Goal: Information Seeking & Learning: Learn about a topic

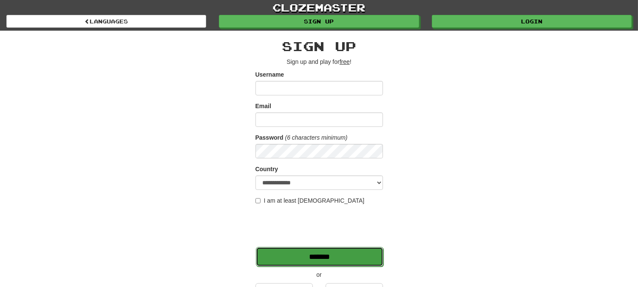
click at [303, 261] on input "*******" at bounding box center [320, 257] width 128 height 20
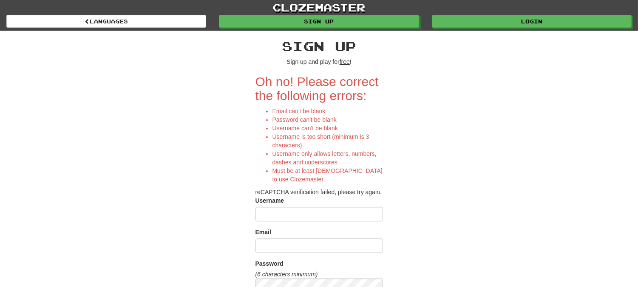
scroll to position [189, 0]
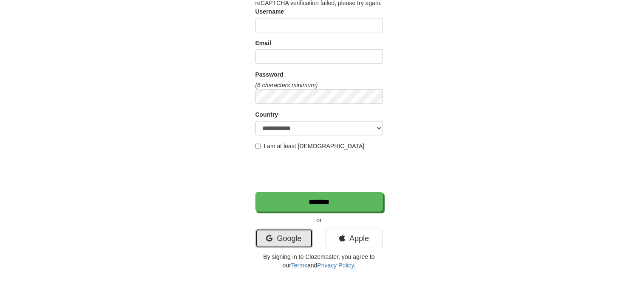
click at [280, 240] on link "Google" at bounding box center [284, 238] width 57 height 20
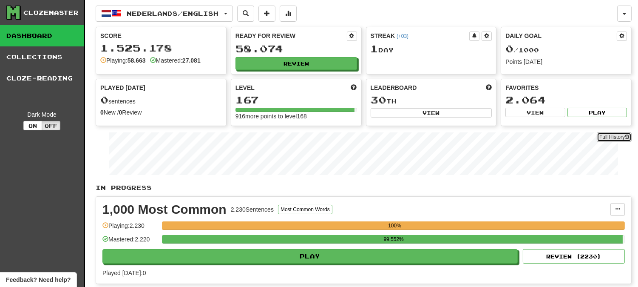
click at [619, 134] on link "Full History" at bounding box center [614, 136] width 35 height 9
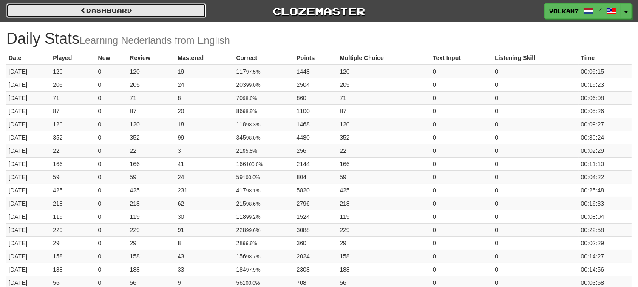
click at [131, 11] on link "Dashboard" at bounding box center [106, 10] width 200 height 14
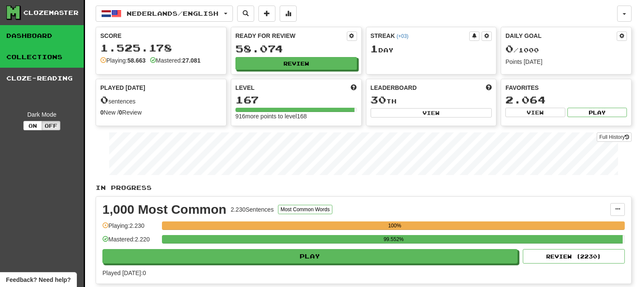
click at [57, 55] on link "Collections" at bounding box center [42, 56] width 84 height 21
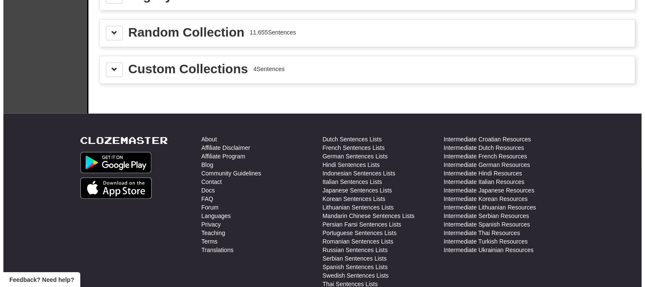
scroll to position [1134, 0]
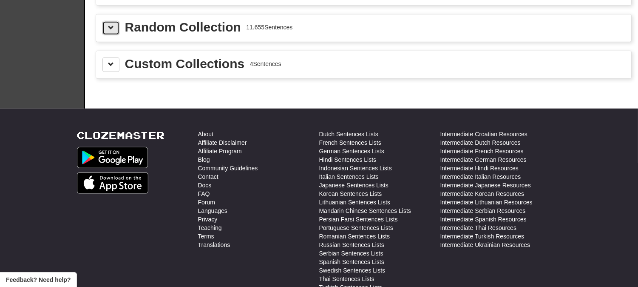
click at [114, 28] on button at bounding box center [110, 28] width 17 height 14
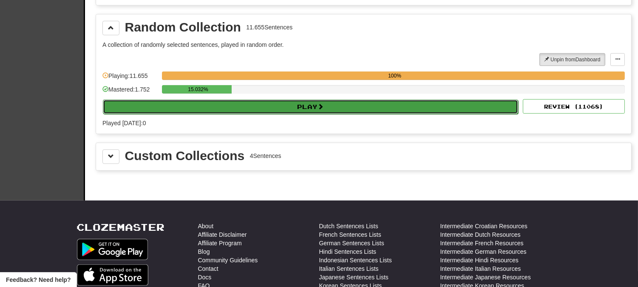
click at [255, 108] on button "Play" at bounding box center [311, 107] width 416 height 14
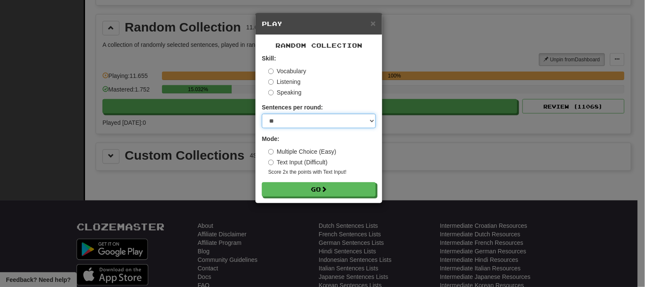
click at [302, 124] on select "* ** ** ** ** ** *** ********" at bounding box center [319, 121] width 114 height 14
select select "********"
click at [262, 114] on select "* ** ** ** ** ** *** ********" at bounding box center [319, 121] width 114 height 14
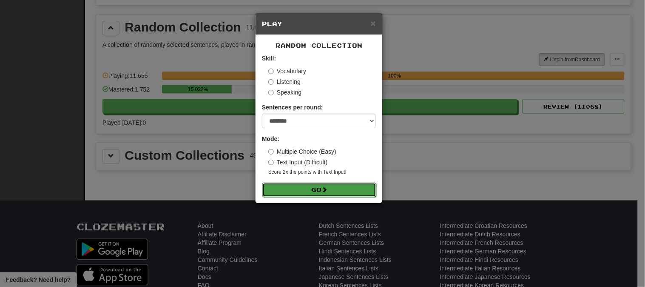
click at [303, 185] on button "Go" at bounding box center [319, 189] width 114 height 14
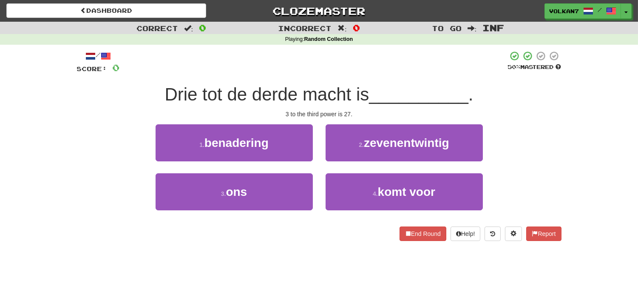
click at [437, 60] on div at bounding box center [314, 62] width 388 height 23
click at [444, 56] on div at bounding box center [314, 62] width 388 height 23
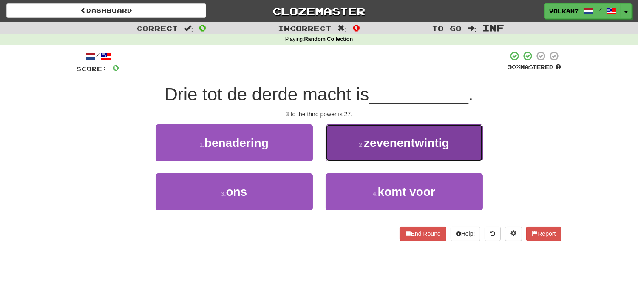
click at [409, 141] on span "zevenentwintig" at bounding box center [406, 142] width 85 height 13
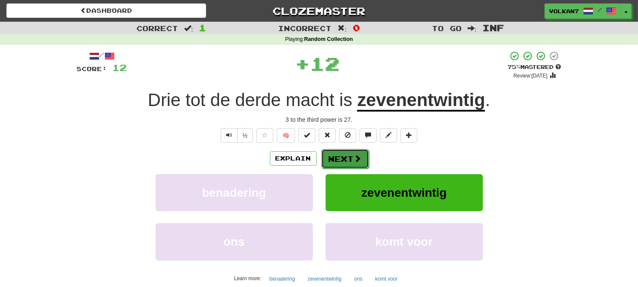
click at [344, 159] on button "Next" at bounding box center [346, 159] width 48 height 20
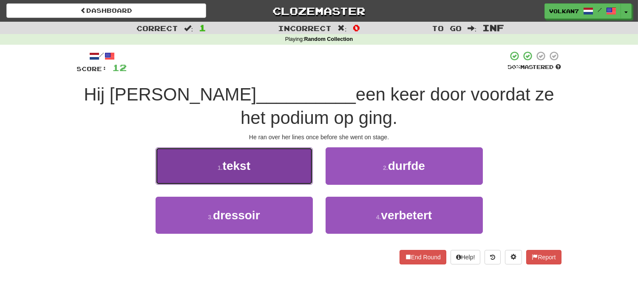
click at [262, 172] on button "1 . tekst" at bounding box center [234, 165] width 157 height 37
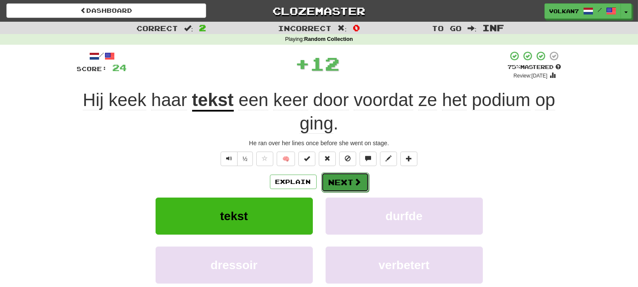
click at [333, 173] on button "Next" at bounding box center [346, 182] width 48 height 20
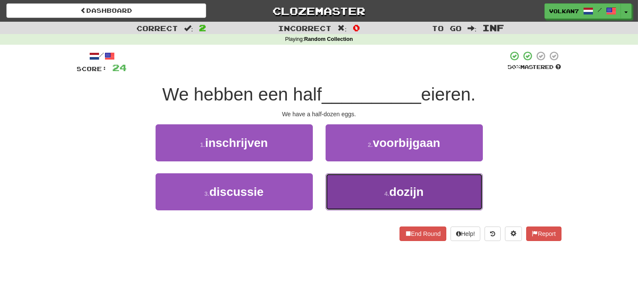
click at [392, 198] on button "4 . dozijn" at bounding box center [404, 191] width 157 height 37
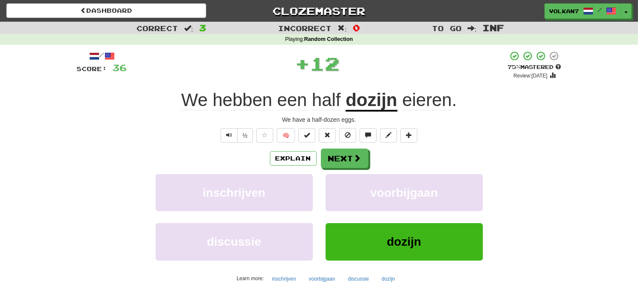
click at [347, 168] on div "Explain Next inschrijven voorbijgaan discussie dozijn Learn more: inschrijven v…" at bounding box center [319, 216] width 485 height 137
click at [345, 155] on button "Next" at bounding box center [346, 159] width 48 height 20
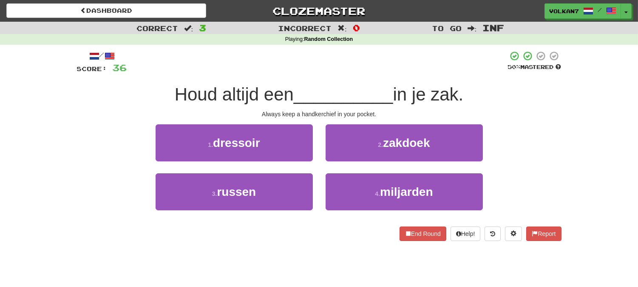
click at [354, 72] on div at bounding box center [317, 62] width 381 height 23
click at [384, 145] on span "zakdoek" at bounding box center [406, 142] width 47 height 13
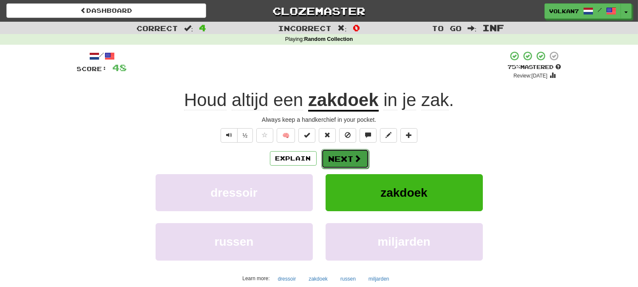
click at [351, 154] on button "Next" at bounding box center [346, 159] width 48 height 20
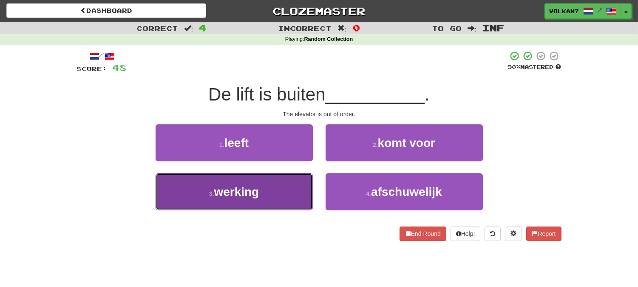
click at [276, 182] on button "3 . werking" at bounding box center [234, 191] width 157 height 37
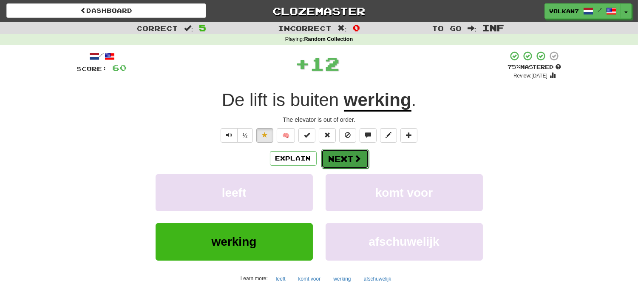
click at [330, 156] on button "Next" at bounding box center [346, 159] width 48 height 20
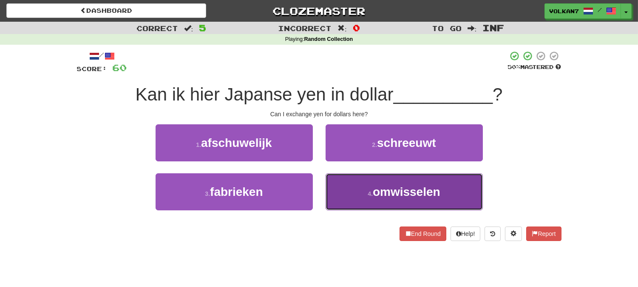
click at [357, 182] on button "4 . omwisselen" at bounding box center [404, 191] width 157 height 37
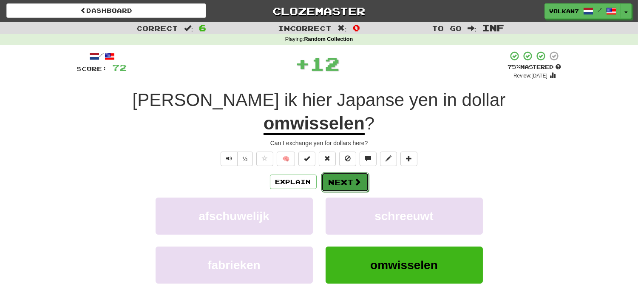
click at [333, 172] on button "Next" at bounding box center [346, 182] width 48 height 20
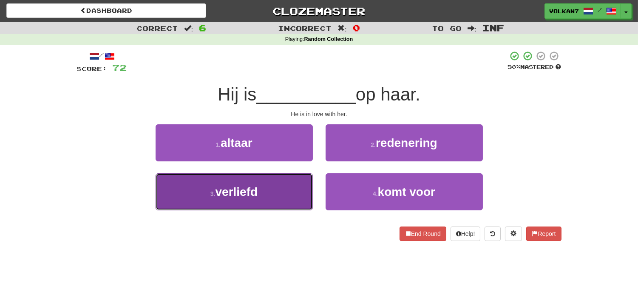
click at [255, 194] on span "verliefd" at bounding box center [237, 191] width 43 height 13
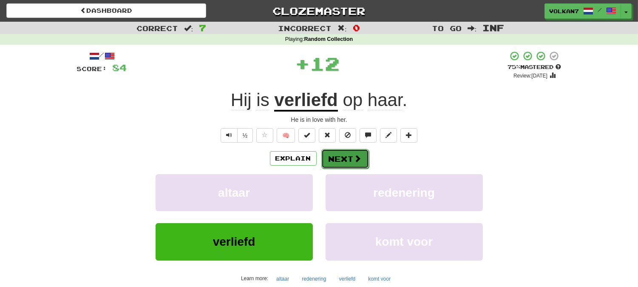
click at [361, 162] on span at bounding box center [358, 158] width 8 height 8
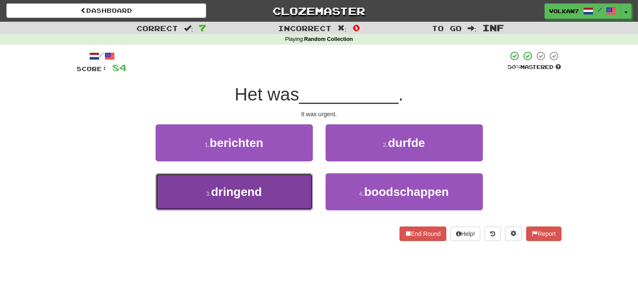
click at [262, 188] on span "dringend" at bounding box center [236, 191] width 51 height 13
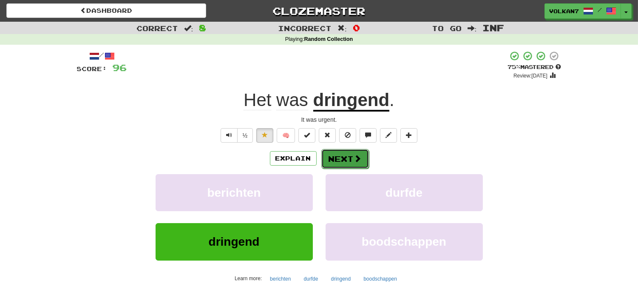
click at [340, 158] on button "Next" at bounding box center [346, 159] width 48 height 20
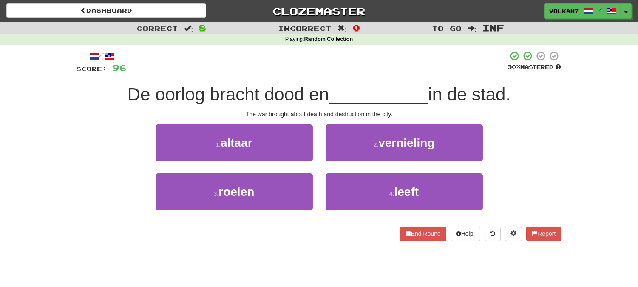
click at [363, 51] on div at bounding box center [317, 62] width 381 height 23
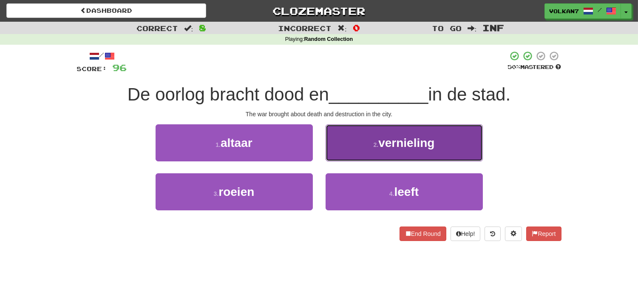
click at [366, 143] on button "2 . vernieling" at bounding box center [404, 142] width 157 height 37
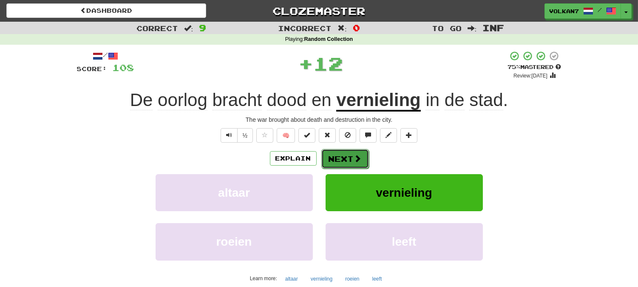
click at [352, 159] on button "Next" at bounding box center [346, 159] width 48 height 20
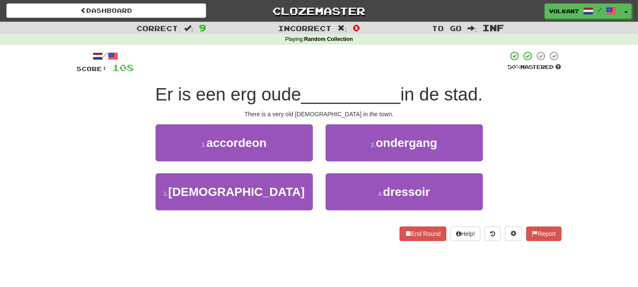
click at [290, 171] on div "1 . accordeon" at bounding box center [234, 148] width 170 height 49
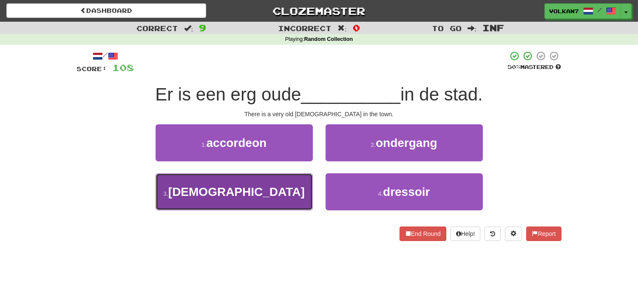
click at [289, 182] on button "3 . [DEMOGRAPHIC_DATA]" at bounding box center [234, 191] width 157 height 37
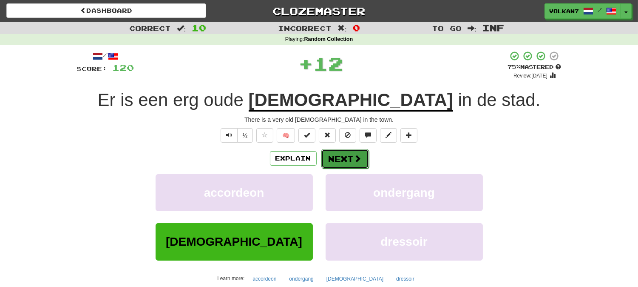
click at [337, 160] on button "Next" at bounding box center [346, 159] width 48 height 20
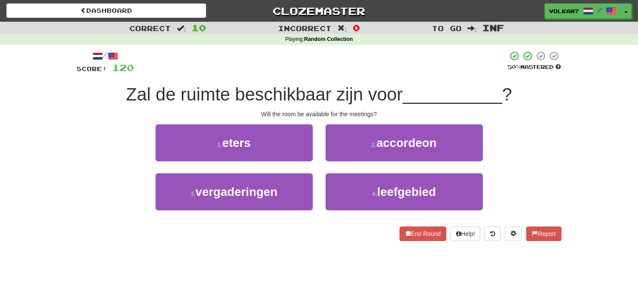
click at [363, 64] on div at bounding box center [321, 62] width 374 height 23
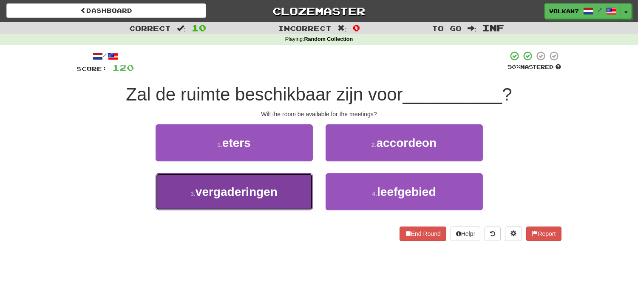
click at [273, 189] on span "vergaderingen" at bounding box center [237, 191] width 82 height 13
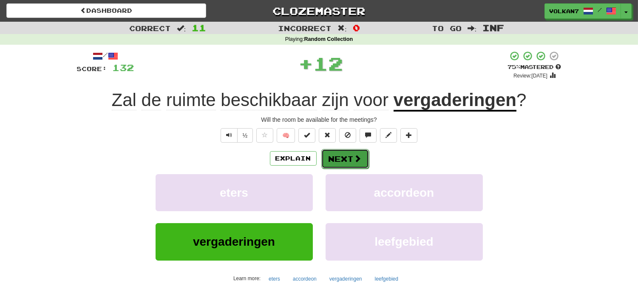
click at [342, 162] on button "Next" at bounding box center [346, 159] width 48 height 20
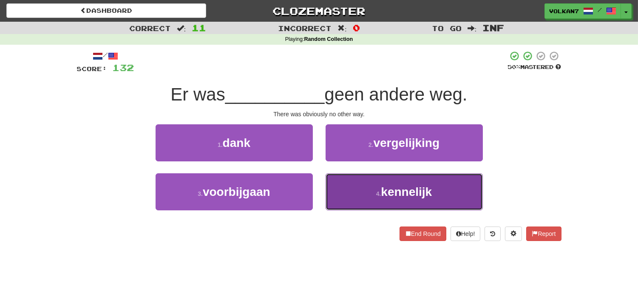
click at [344, 193] on button "4 . kennelijk" at bounding box center [404, 191] width 157 height 37
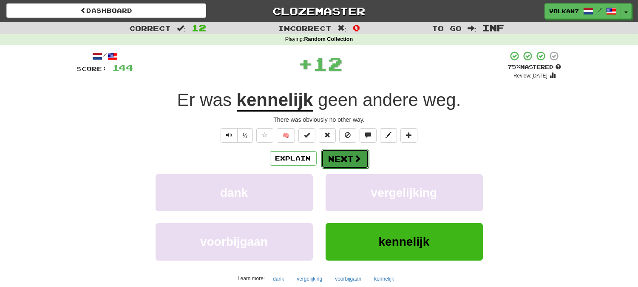
click at [341, 156] on button "Next" at bounding box center [346, 159] width 48 height 20
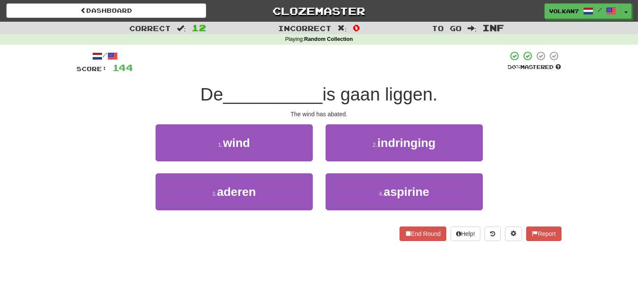
click at [358, 69] on div at bounding box center [321, 62] width 375 height 23
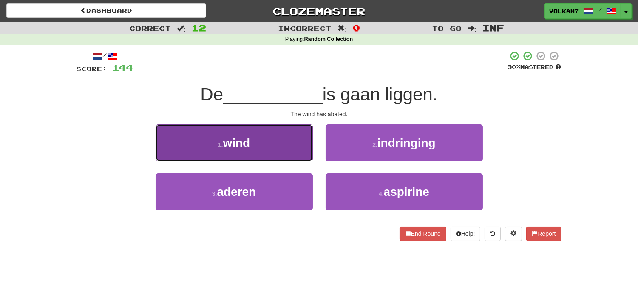
click at [266, 131] on button "1 . wind" at bounding box center [234, 142] width 157 height 37
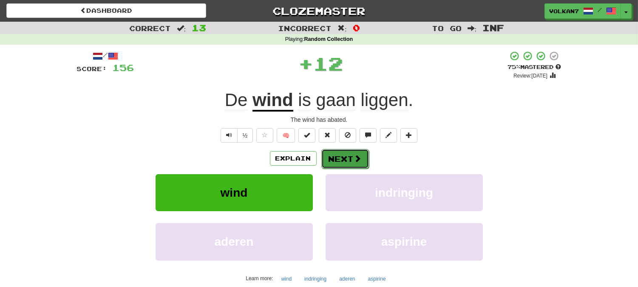
click at [335, 155] on button "Next" at bounding box center [346, 159] width 48 height 20
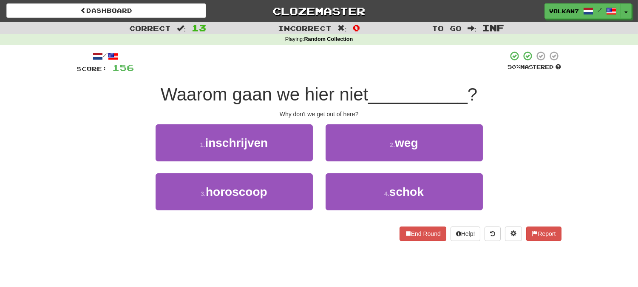
click at [393, 77] on div "/ Score: 156 50 % Mastered Waarom gaan we hier niet __________ ? Why don't we g…" at bounding box center [319, 146] width 485 height 190
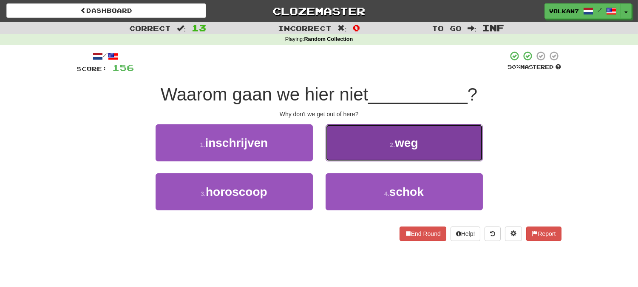
click at [391, 140] on button "2 . weg" at bounding box center [404, 142] width 157 height 37
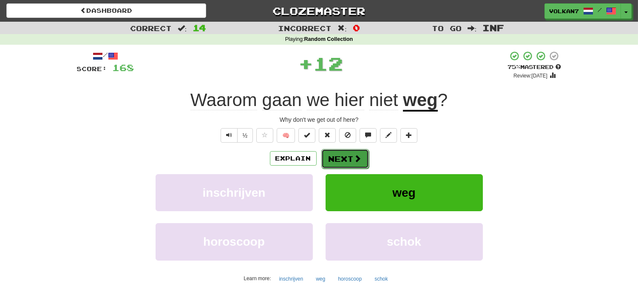
click at [355, 162] on span at bounding box center [358, 158] width 8 height 8
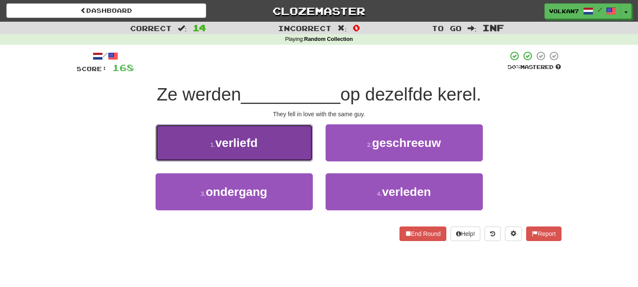
click at [254, 143] on span "verliefd" at bounding box center [237, 142] width 43 height 13
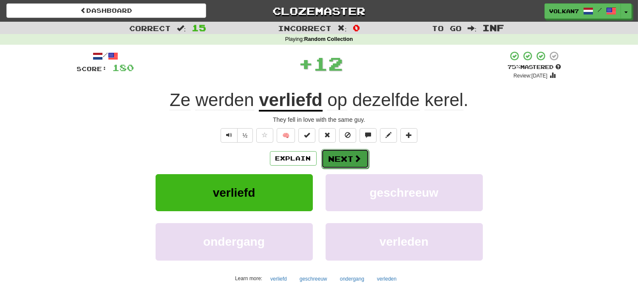
click at [350, 157] on button "Next" at bounding box center [346, 159] width 48 height 20
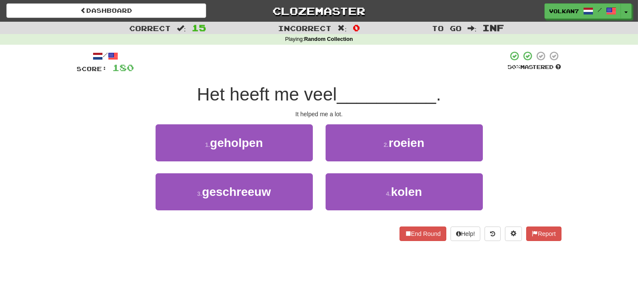
click at [377, 72] on div at bounding box center [321, 62] width 374 height 23
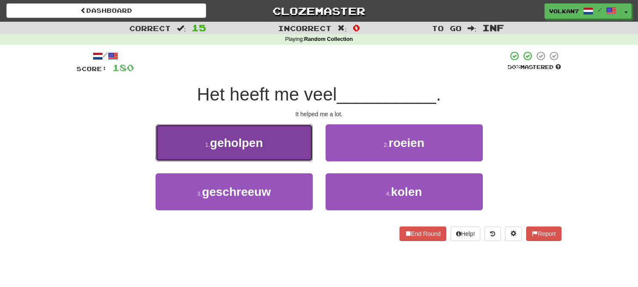
click at [293, 133] on button "1 . geholpen" at bounding box center [234, 142] width 157 height 37
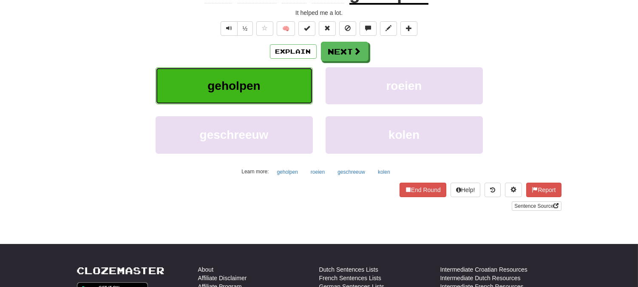
scroll to position [236, 0]
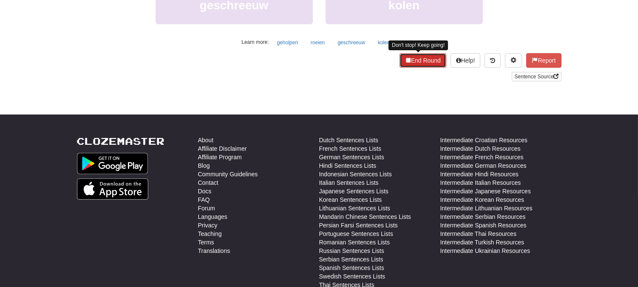
click at [418, 59] on button "End Round" at bounding box center [423, 60] width 47 height 14
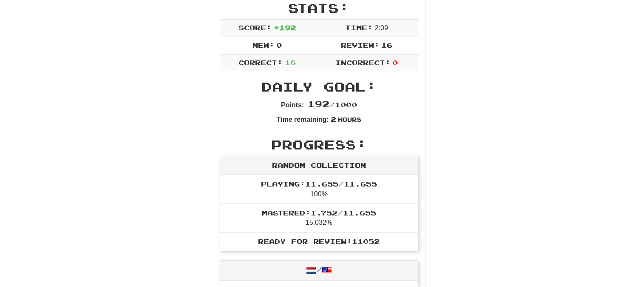
scroll to position [133, 0]
